Goal: Task Accomplishment & Management: Complete application form

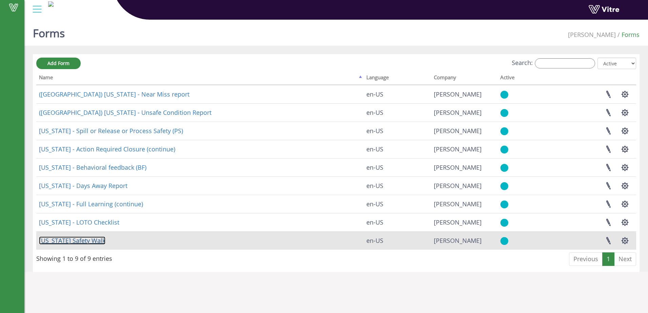
click at [79, 241] on link "[US_STATE] Safety Walk" at bounding box center [72, 241] width 66 height 8
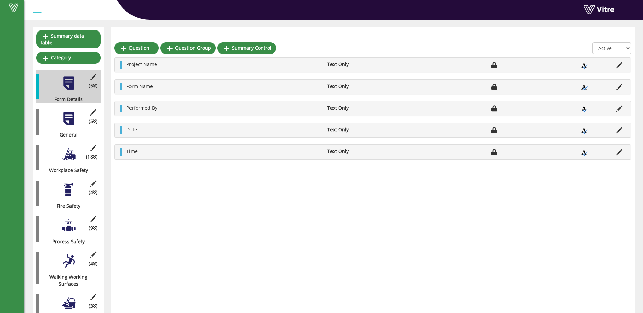
scroll to position [68, 0]
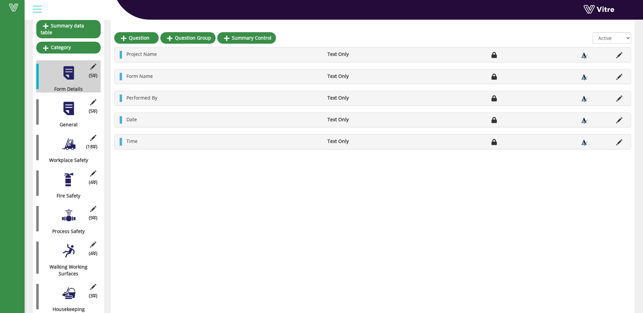
click at [70, 103] on div at bounding box center [68, 108] width 15 height 15
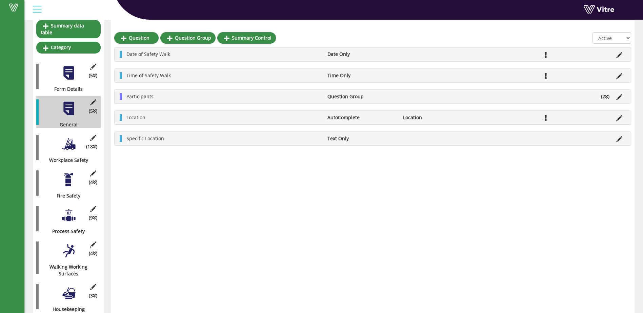
click at [70, 142] on div at bounding box center [68, 144] width 15 height 15
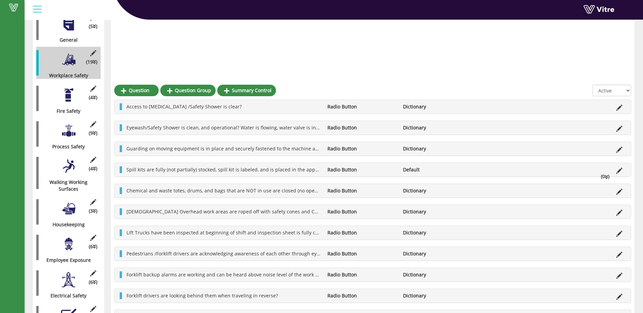
scroll to position [90, 0]
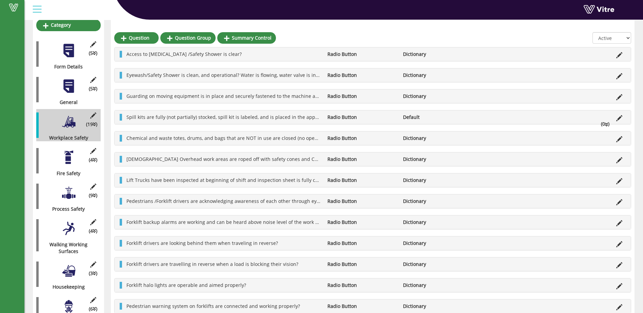
click at [69, 155] on div at bounding box center [68, 157] width 15 height 15
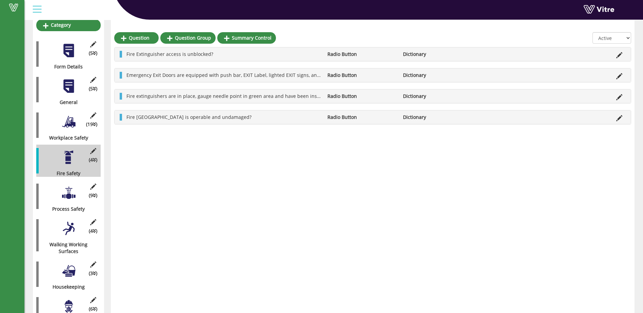
click at [72, 188] on div at bounding box center [68, 192] width 15 height 15
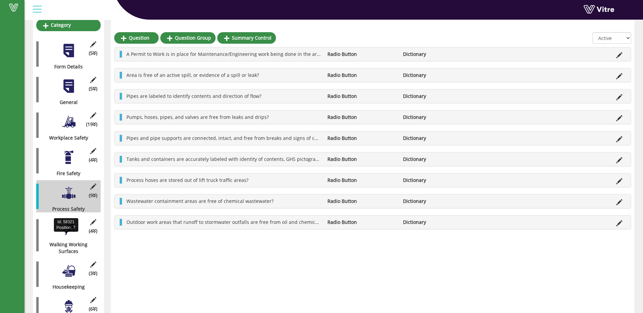
click at [73, 241] on div "Walking Working Surfaces" at bounding box center [65, 248] width 59 height 14
click at [71, 241] on div "Walking Working Surfaces" at bounding box center [65, 248] width 59 height 14
click at [70, 225] on div at bounding box center [68, 228] width 15 height 15
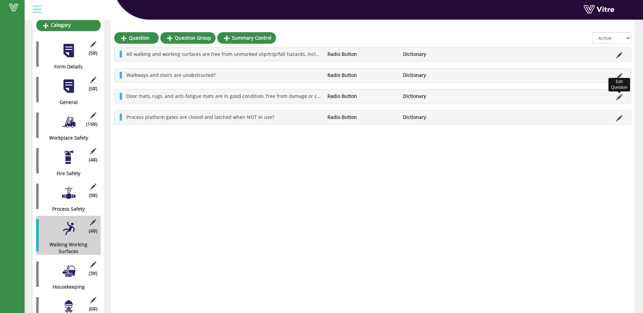
click at [621, 98] on icon at bounding box center [619, 97] width 6 height 6
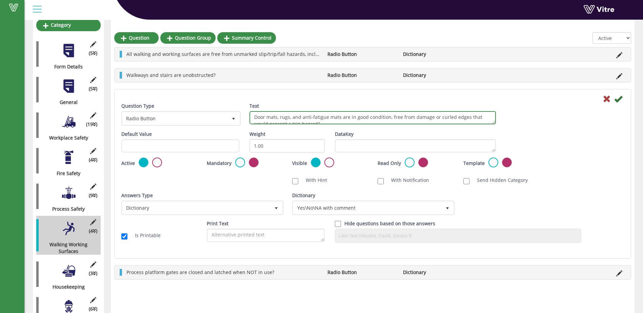
click at [294, 116] on textarea "Door mats, rugs, and anti-fatigue mats are in good condition, free from damage …" at bounding box center [373, 117] width 247 height 13
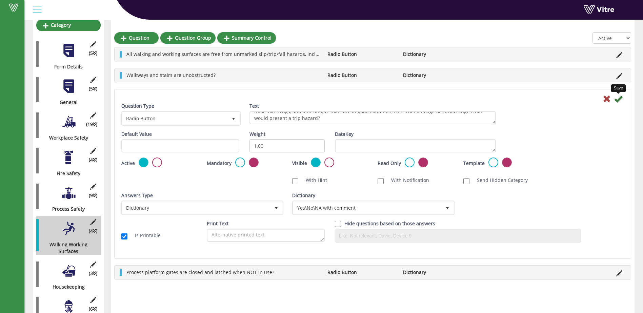
click at [619, 99] on icon at bounding box center [618, 99] width 8 height 8
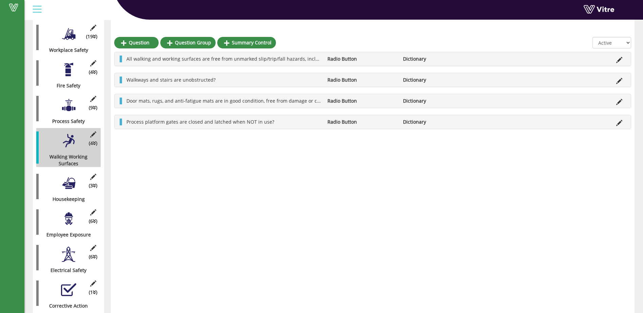
scroll to position [183, 0]
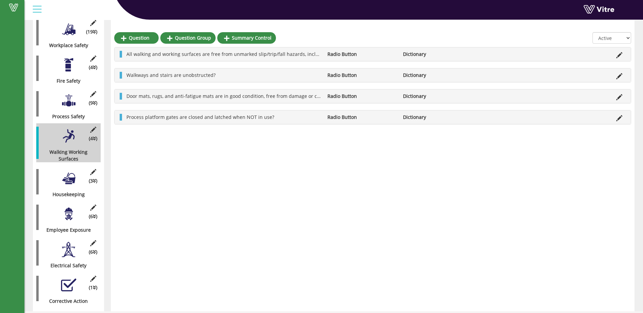
click at [69, 173] on div at bounding box center [68, 178] width 15 height 15
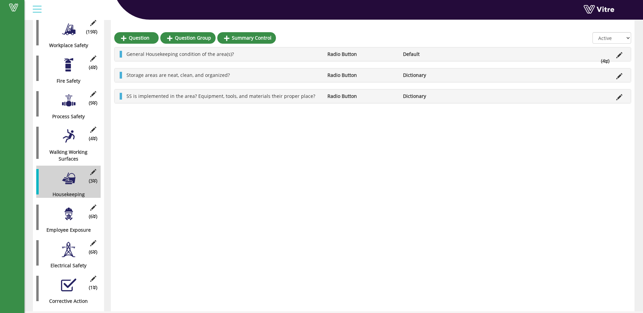
click at [71, 210] on div at bounding box center [68, 213] width 15 height 15
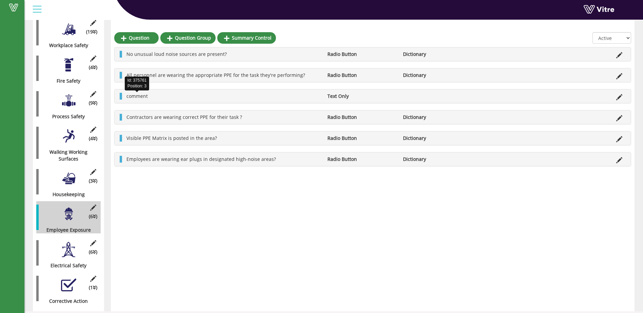
click at [144, 95] on span "comment" at bounding box center [136, 96] width 21 height 6
click at [158, 96] on li "comment" at bounding box center [223, 96] width 201 height 7
drag, startPoint x: 488, startPoint y: 185, endPoint x: 519, endPoint y: 157, distance: 42.5
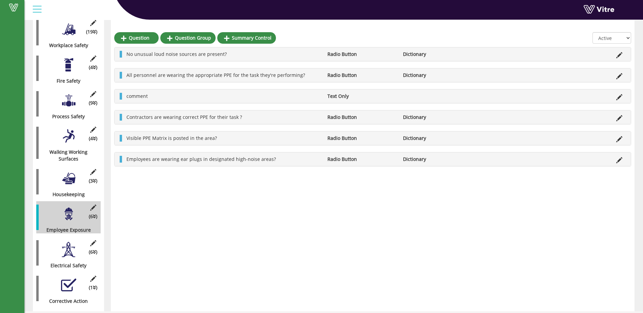
click at [488, 184] on div "Question Question Group Summary Control All Active Not Active No unusual loud n…" at bounding box center [373, 107] width 524 height 410
click at [617, 97] on icon at bounding box center [619, 97] width 6 height 6
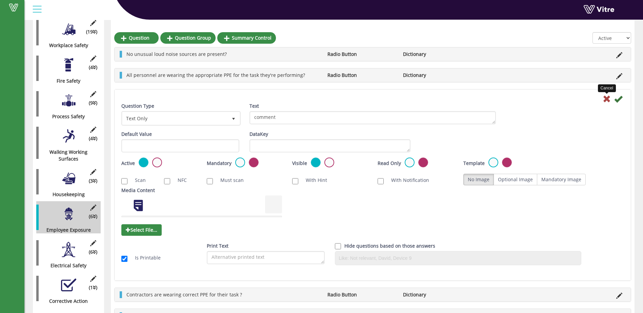
click at [608, 96] on icon at bounding box center [607, 99] width 8 height 8
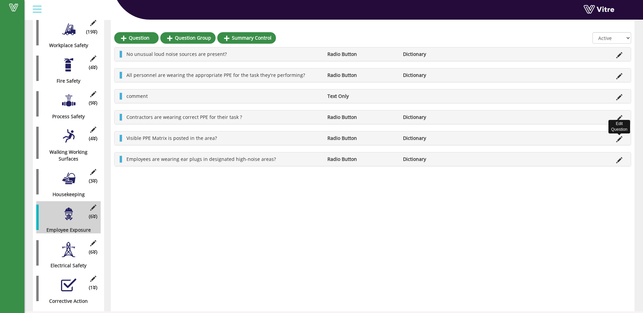
click at [622, 139] on icon at bounding box center [619, 139] width 6 height 6
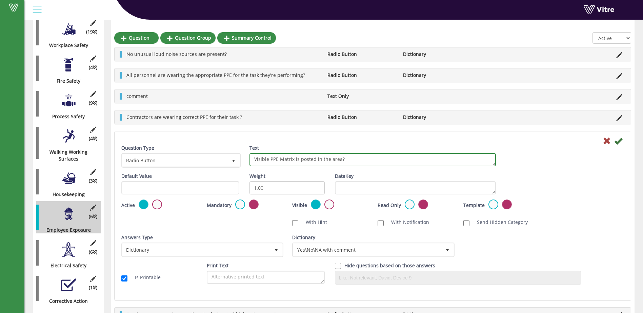
click at [280, 160] on textarea "Visible PPE Matrix is posted in the area?" at bounding box center [373, 159] width 247 height 13
type textarea "Visible PPE 11 x 17 Matrix is posted in the area?"
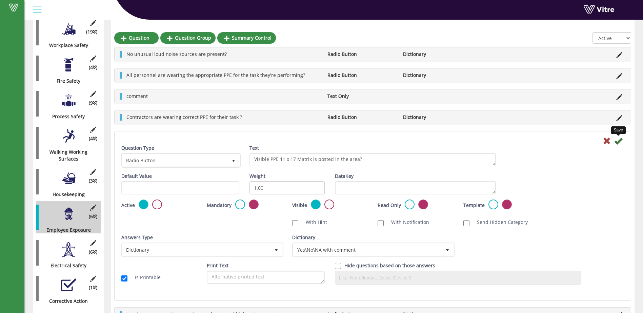
click at [621, 142] on icon at bounding box center [618, 141] width 8 height 8
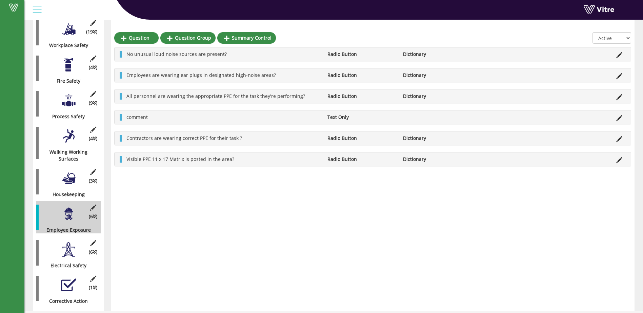
click at [69, 244] on div at bounding box center [68, 249] width 15 height 15
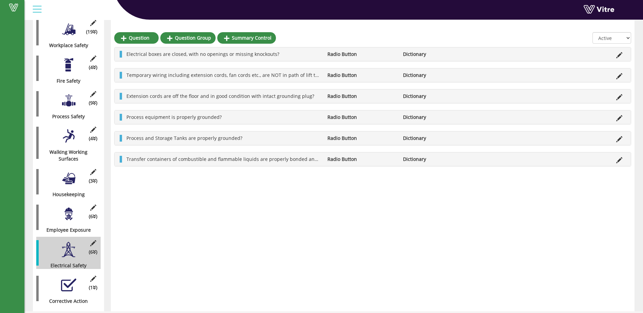
click at [69, 278] on div at bounding box center [68, 285] width 15 height 15
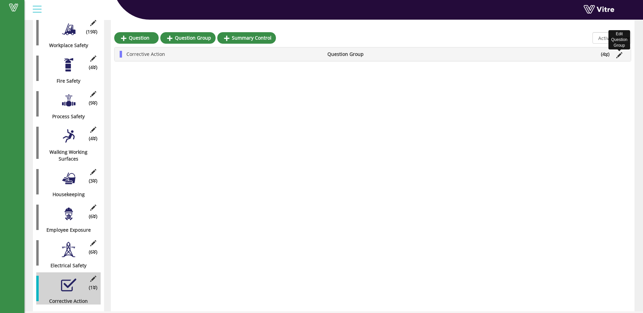
click at [622, 54] on icon at bounding box center [619, 55] width 6 height 6
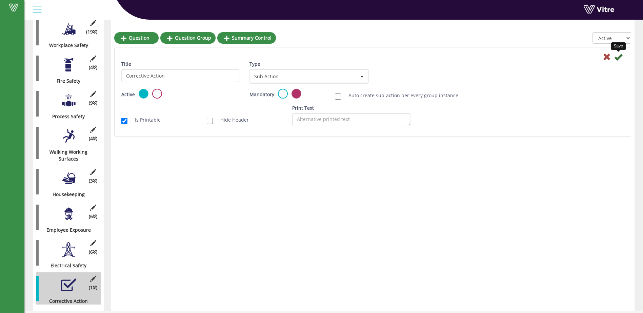
click at [619, 56] on icon at bounding box center [618, 57] width 8 height 8
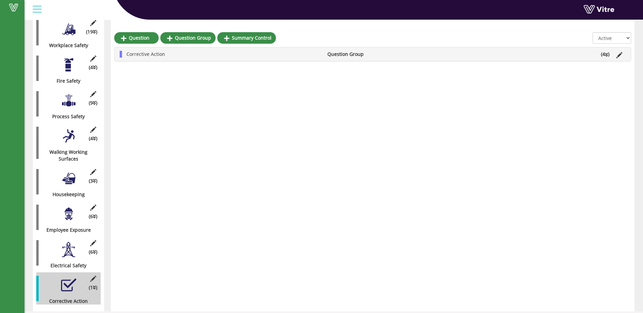
click at [68, 280] on div at bounding box center [68, 285] width 15 height 15
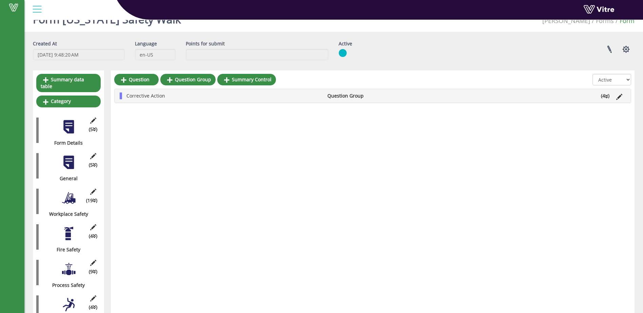
scroll to position [13, 0]
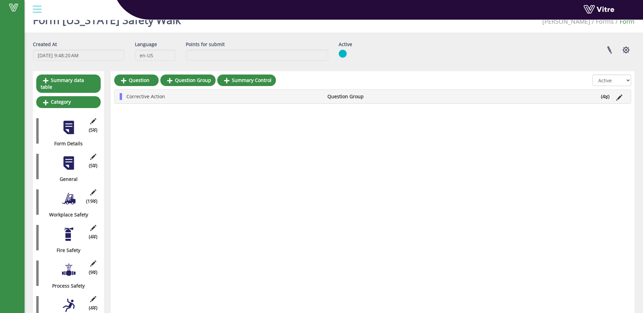
click at [69, 157] on div at bounding box center [68, 163] width 15 height 15
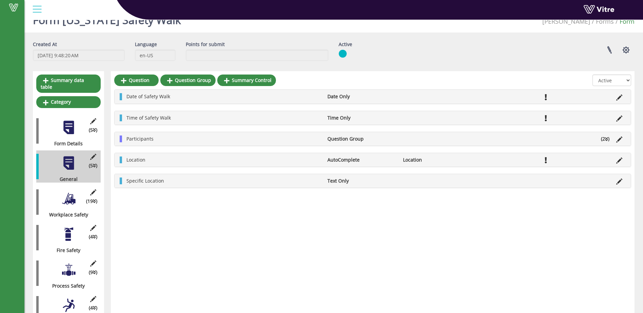
scroll to position [0, 0]
